Goal: Task Accomplishment & Management: Use online tool/utility

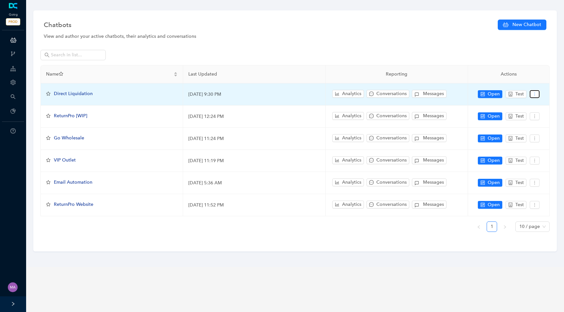
click at [535, 97] on button "button" at bounding box center [534, 94] width 10 height 8
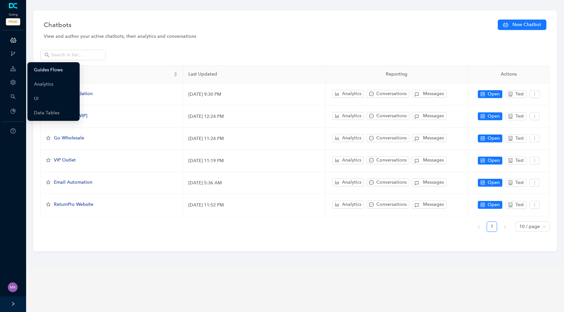
click at [38, 69] on link "Guides Flows" at bounding box center [48, 70] width 29 height 13
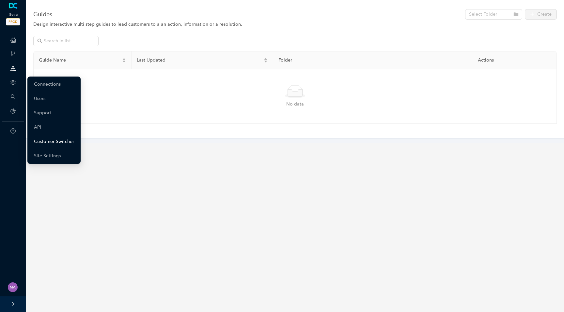
click at [49, 141] on link "Customer Switcher" at bounding box center [54, 141] width 40 height 13
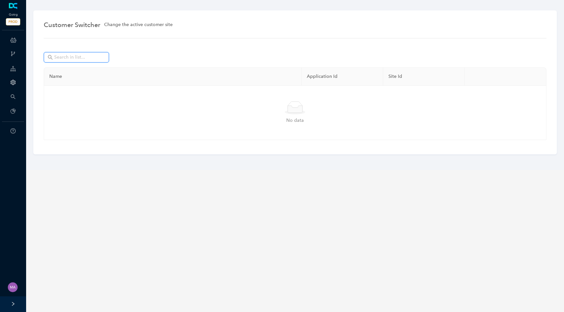
click at [78, 57] on input "text" at bounding box center [77, 57] width 46 height 7
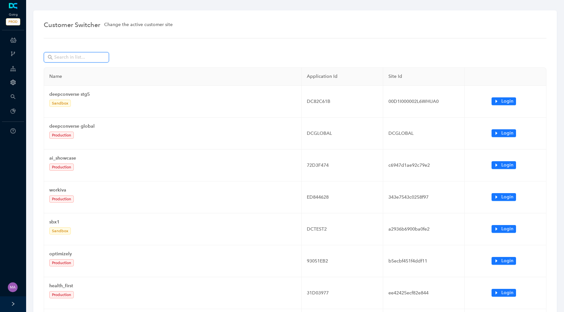
click at [77, 57] on input "text" at bounding box center [77, 57] width 46 height 7
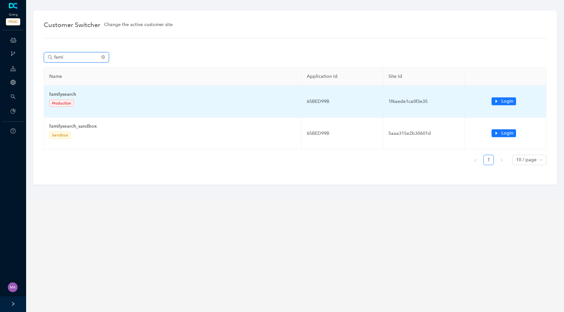
type input "fami"
click at [488, 102] on td "Login" at bounding box center [505, 102] width 82 height 32
click at [493, 102] on button "Login" at bounding box center [503, 102] width 24 height 8
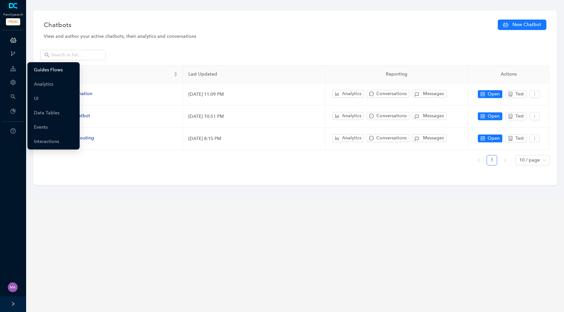
click at [40, 69] on link "Guides Flows" at bounding box center [48, 70] width 29 height 13
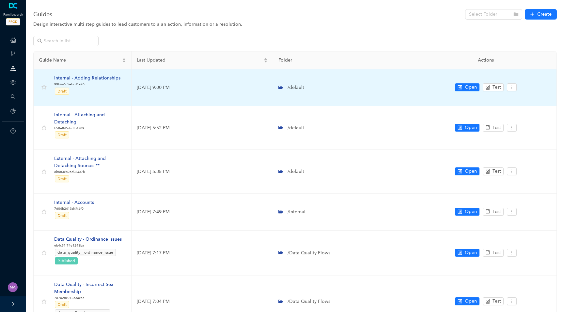
click at [102, 79] on div "Internal - Adding Relationships" at bounding box center [87, 78] width 66 height 7
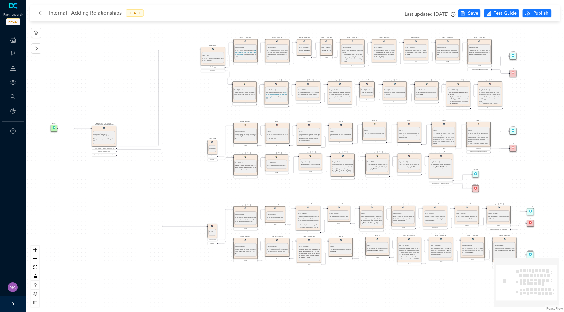
click at [41, 13] on icon "arrow-left" at bounding box center [41, 13] width 4 height 4
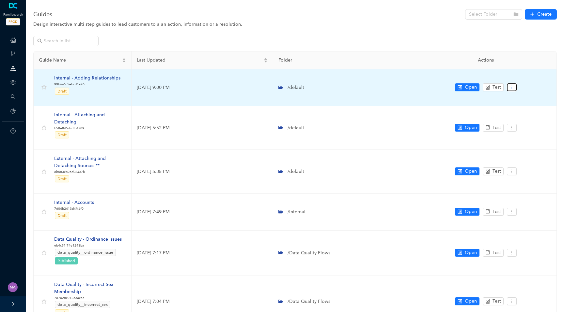
click at [513, 89] on icon "more" at bounding box center [511, 87] width 5 height 5
click at [519, 98] on span "Settings" at bounding box center [523, 99] width 23 height 7
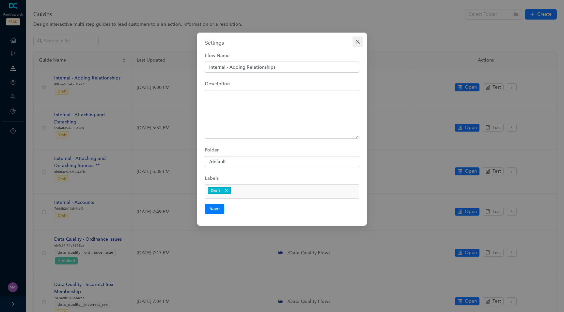
click at [358, 38] on button "Close" at bounding box center [357, 42] width 10 height 10
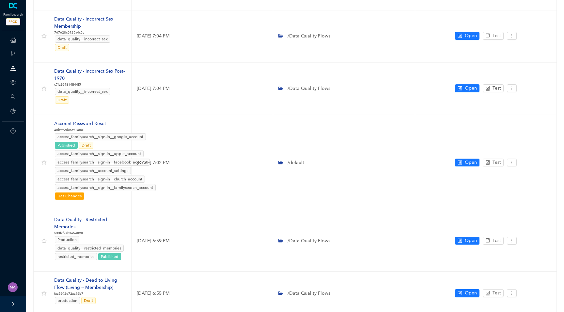
scroll to position [293, 0]
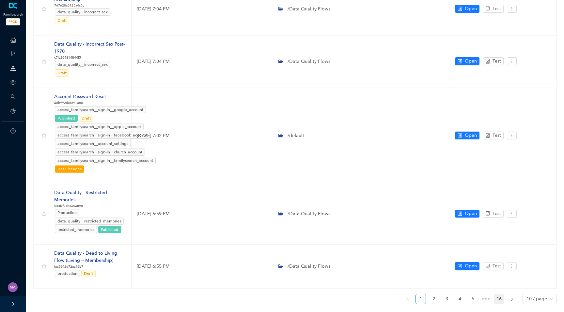
click at [499, 295] on link "16" at bounding box center [499, 300] width 10 height 10
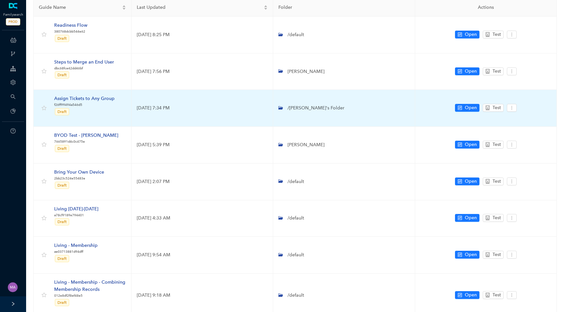
scroll to position [0, 0]
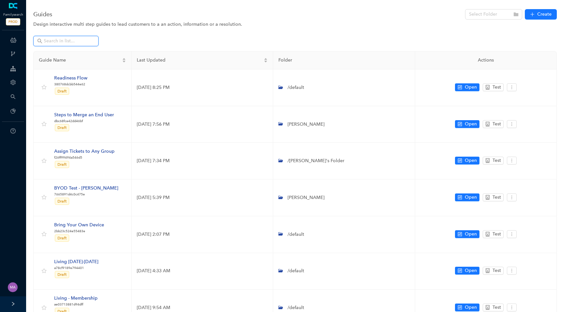
click at [85, 39] on input "text" at bounding box center [67, 41] width 46 height 7
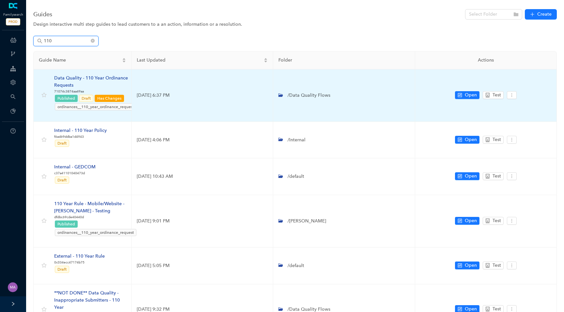
type input "110"
click at [110, 79] on div "Data Quality - 110 Year Ordinance Requests" at bounding box center [95, 82] width 83 height 14
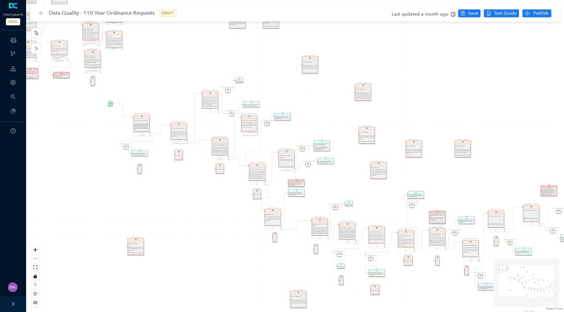
click at [41, 14] on icon "arrow-left" at bounding box center [41, 13] width 4 height 4
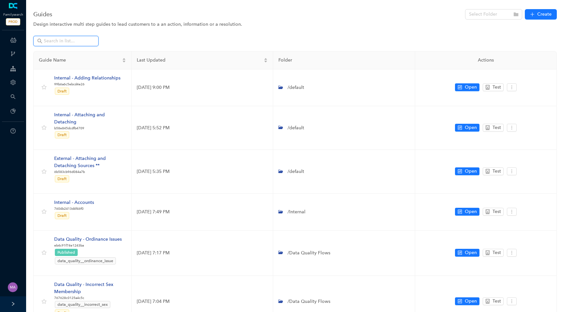
click at [76, 40] on input "text" at bounding box center [67, 41] width 46 height 7
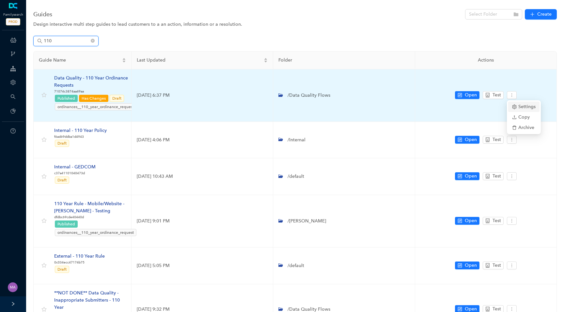
type input "110"
click at [520, 108] on span "Settings" at bounding box center [523, 106] width 23 height 7
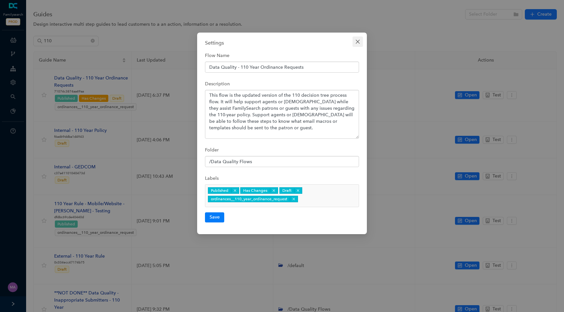
click at [358, 43] on icon "close" at bounding box center [357, 41] width 5 height 5
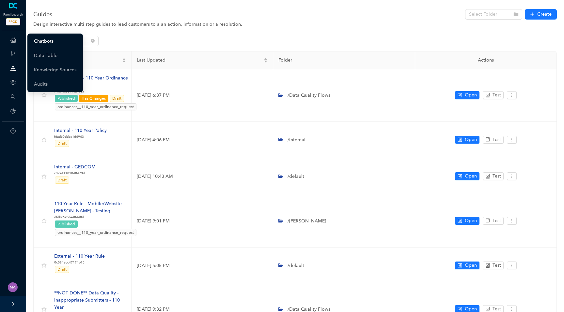
click at [36, 40] on link "Chatbots" at bounding box center [44, 41] width 20 height 13
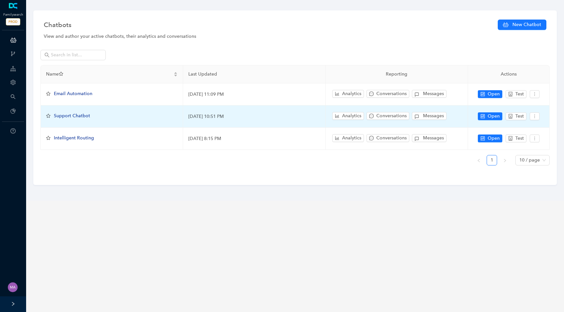
click at [78, 116] on span "Support Chatbot" at bounding box center [72, 116] width 36 height 6
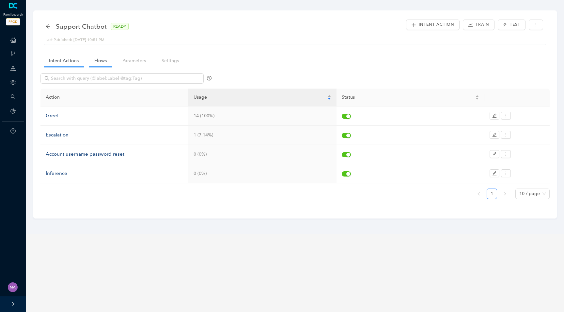
click at [100, 62] on link "Flows" at bounding box center [100, 61] width 23 height 12
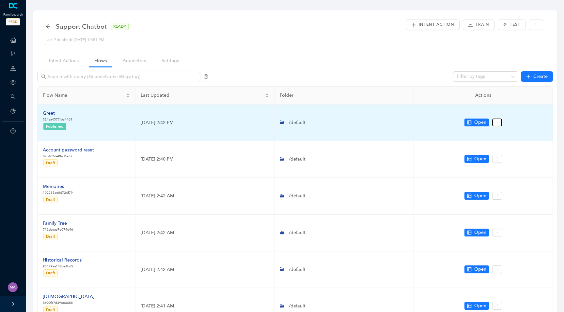
click at [500, 124] on button "button" at bounding box center [497, 123] width 10 height 8
click at [503, 134] on span "Settings" at bounding box center [508, 134] width 23 height 7
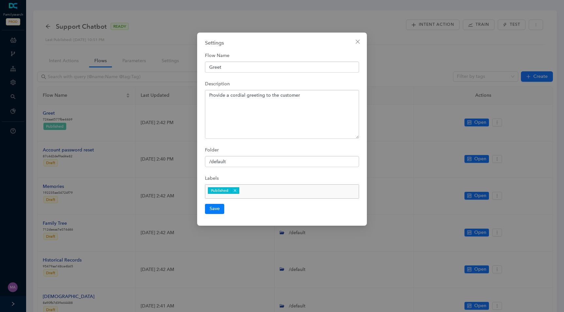
click at [258, 192] on input "null" at bounding box center [268, 192] width 56 height 8
click at [356, 43] on icon "close" at bounding box center [358, 42] width 4 height 4
